Goal: Use online tool/utility: Use online tool/utility

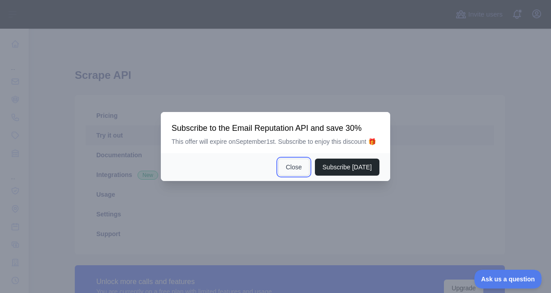
click at [300, 171] on button "Close" at bounding box center [293, 167] width 31 height 17
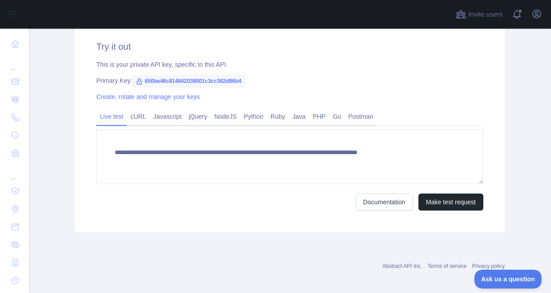
scroll to position [300, 0]
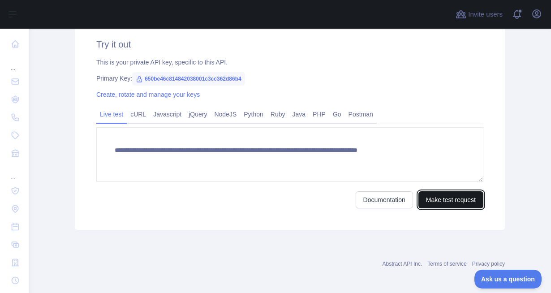
click at [460, 199] on button "Make test request" at bounding box center [450, 199] width 65 height 17
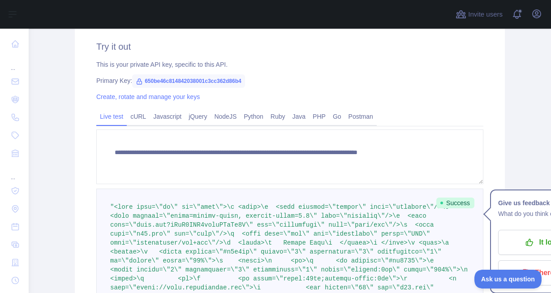
scroll to position [299, 0]
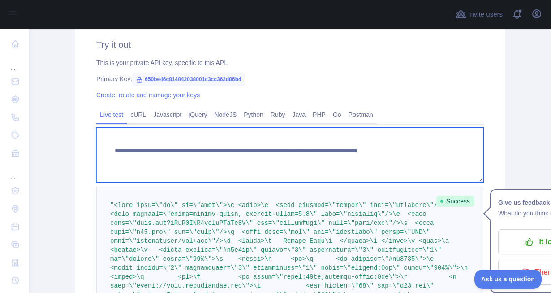
drag, startPoint x: 472, startPoint y: 150, endPoint x: 113, endPoint y: 152, distance: 359.2
click at [113, 152] on textarea "**********" at bounding box center [289, 155] width 387 height 55
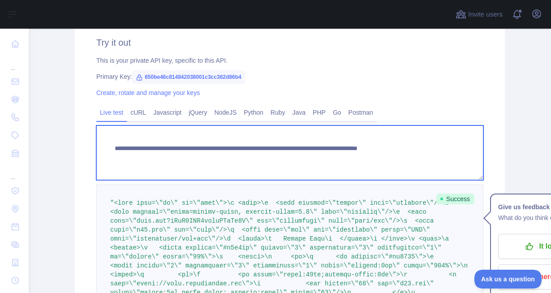
scroll to position [314, 0]
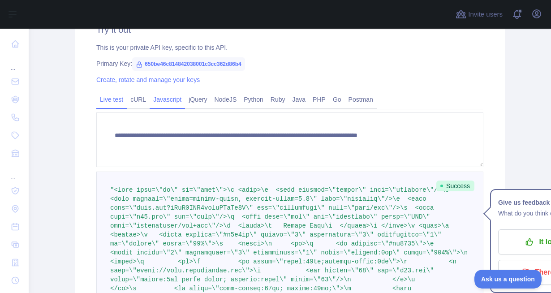
click at [183, 100] on link "Javascript" at bounding box center [167, 99] width 35 height 14
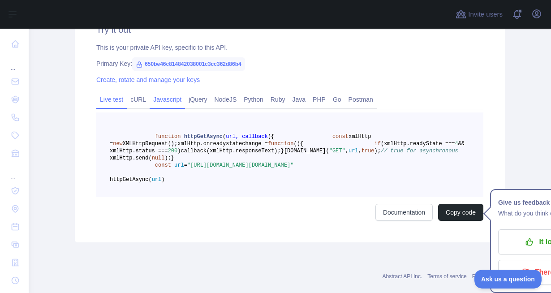
click at [120, 97] on link "Live test" at bounding box center [111, 99] width 30 height 14
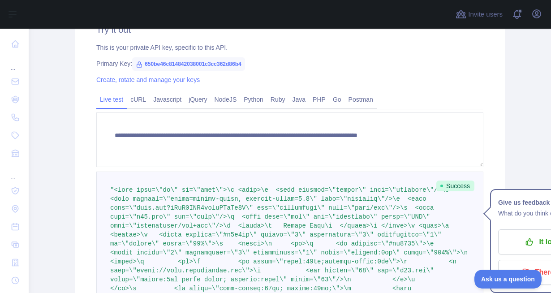
click at [245, 66] on span "650be46c814842038001c3cc362d86b4" at bounding box center [188, 63] width 113 height 13
drag, startPoint x: 257, startPoint y: 63, endPoint x: 145, endPoint y: 66, distance: 112.0
click at [145, 66] on span "650be46c814842038001c3cc362d86b4" at bounding box center [188, 63] width 113 height 13
copy span "650be46c814842038001c3cc362d86b4"
